Goal: Use online tool/utility: Utilize a website feature to perform a specific function

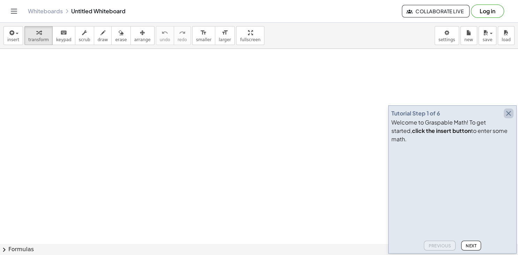
click at [508, 118] on icon "button" at bounding box center [509, 113] width 8 height 8
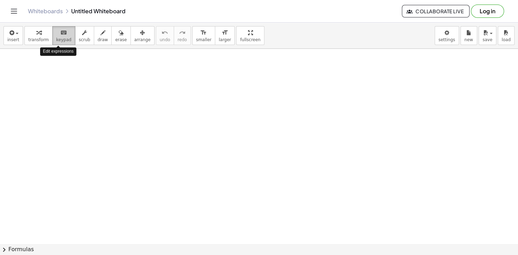
click at [60, 34] on icon "keyboard" at bounding box center [63, 33] width 7 height 8
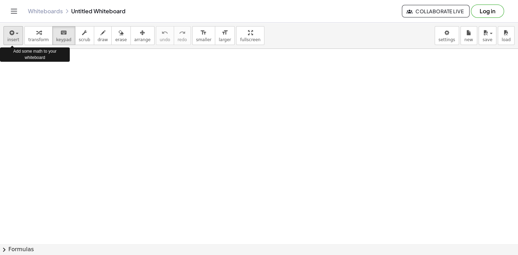
click at [16, 34] on span "button" at bounding box center [17, 33] width 3 height 1
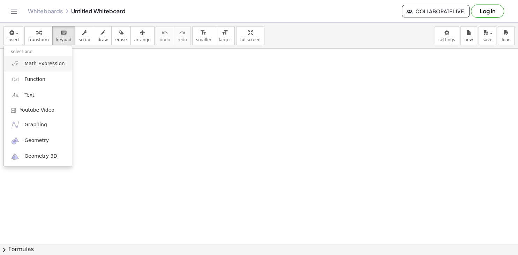
click at [52, 65] on span "Math Expression" at bounding box center [44, 63] width 40 height 7
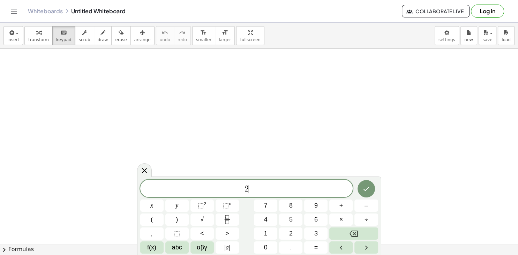
scroll to position [7, 0]
click at [366, 190] on icon "Done" at bounding box center [366, 189] width 6 height 5
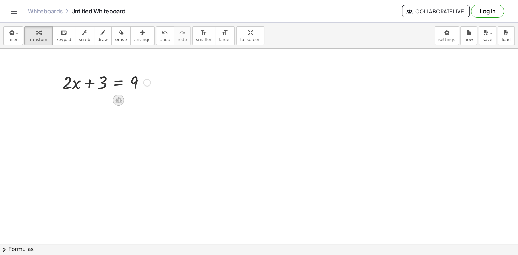
click at [119, 98] on icon at bounding box center [119, 100] width 6 height 6
click at [106, 99] on span "−" at bounding box center [105, 100] width 4 height 10
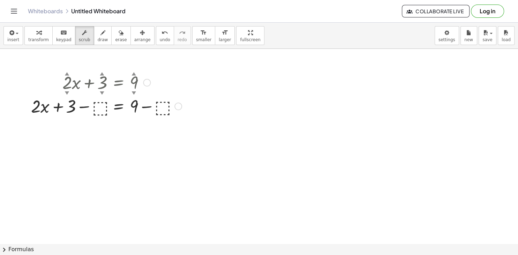
click at [99, 107] on div at bounding box center [107, 106] width 158 height 24
click at [34, 76] on div at bounding box center [107, 82] width 158 height 24
click at [180, 108] on div at bounding box center [179, 107] width 8 height 8
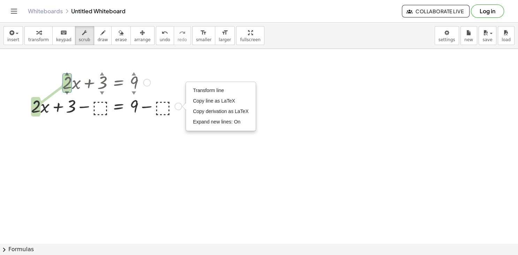
click at [98, 107] on div at bounding box center [107, 106] width 158 height 24
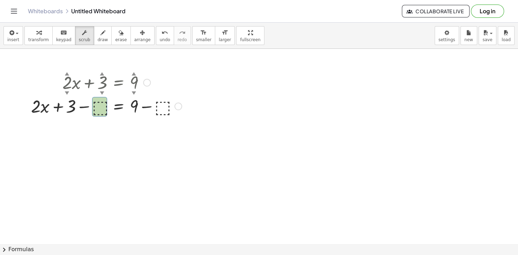
click at [98, 107] on div at bounding box center [107, 106] width 158 height 24
click at [120, 77] on div at bounding box center [107, 82] width 158 height 24
click at [147, 82] on div at bounding box center [147, 83] width 8 height 8
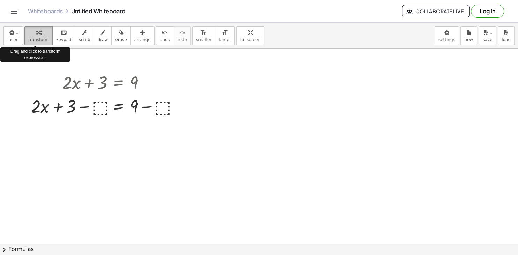
click at [38, 36] on div "button" at bounding box center [38, 32] width 21 height 8
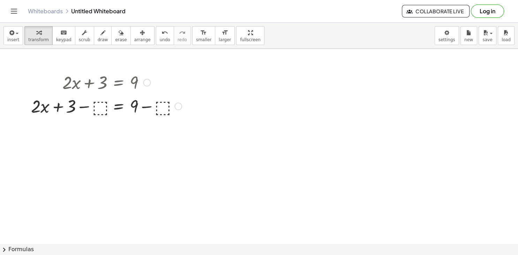
click at [96, 110] on div at bounding box center [107, 106] width 158 height 24
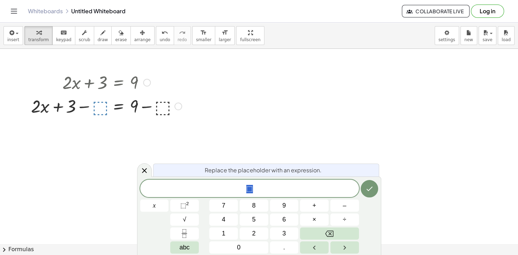
scroll to position [6, 0]
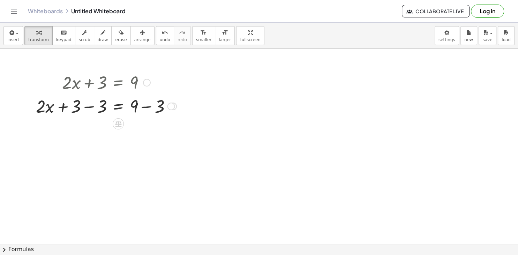
click at [90, 107] on div at bounding box center [106, 106] width 148 height 24
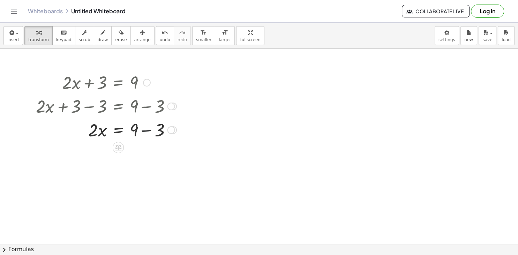
click at [150, 131] on div at bounding box center [106, 130] width 148 height 24
click at [117, 172] on icon at bounding box center [118, 172] width 6 height 6
click at [134, 172] on span "÷" at bounding box center [133, 171] width 4 height 10
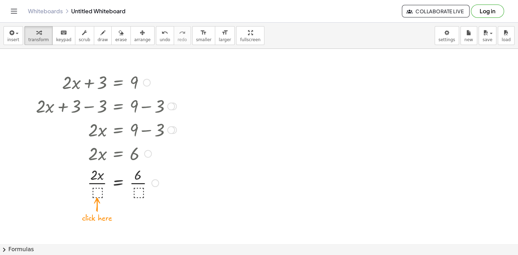
click at [99, 191] on div at bounding box center [106, 182] width 148 height 35
click at [136, 184] on div at bounding box center [106, 182] width 148 height 35
click at [94, 217] on div at bounding box center [106, 217] width 148 height 35
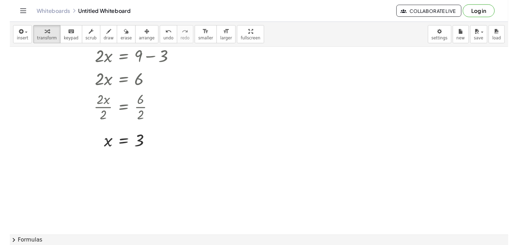
scroll to position [0, 0]
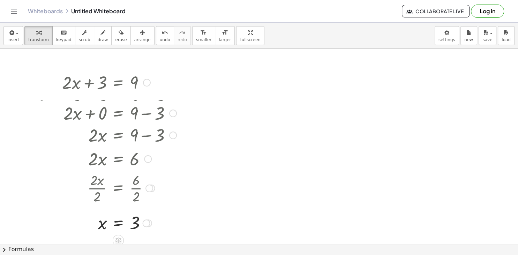
drag, startPoint x: 171, startPoint y: 131, endPoint x: 162, endPoint y: 133, distance: 10.2
click at [118, 135] on div "· 2 · x = + 9 − 3" at bounding box center [118, 135] width 0 height 0
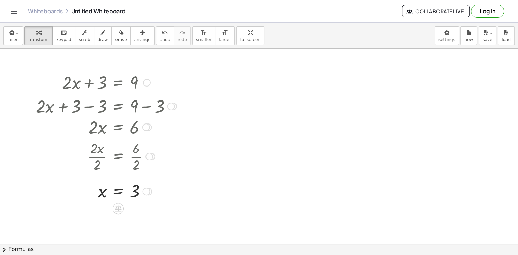
drag, startPoint x: 149, startPoint y: 154, endPoint x: 149, endPoint y: 125, distance: 29.0
click at [149, 125] on div at bounding box center [148, 128] width 8 height 8
click at [118, 192] on div "x = 3 Transform line Copy line as LaTeX Copy derivation as LaTeX Expand new lin…" at bounding box center [118, 192] width 0 height 0
